Goal: Information Seeking & Learning: Learn about a topic

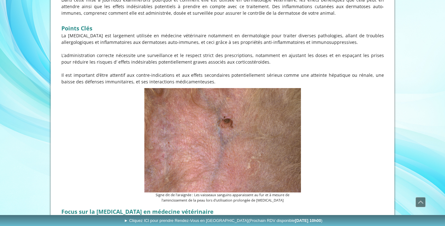
click at [135, 172] on figure "Signe dit de l'araignée : Les vaisseaux sanguins apparaissent au fur et à mesur…" at bounding box center [222, 145] width 322 height 115
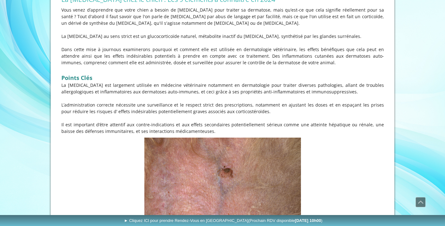
scroll to position [96, 0]
